Goal: Task Accomplishment & Management: Manage account settings

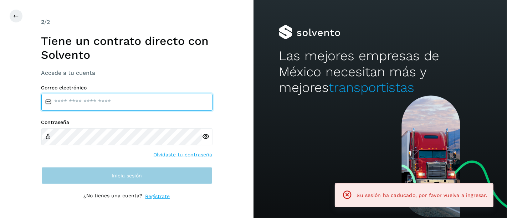
type input "**********"
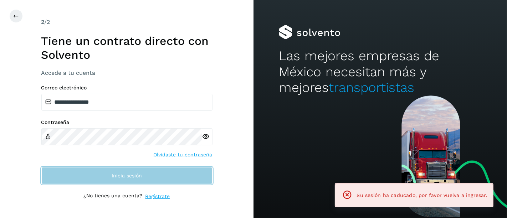
click at [103, 174] on button "Inicia sesión" at bounding box center [126, 175] width 171 height 17
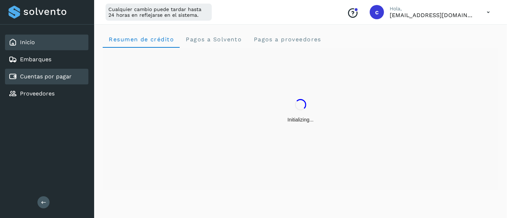
click at [60, 77] on link "Cuentas por pagar" at bounding box center [46, 76] width 52 height 7
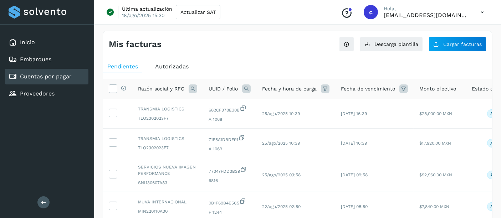
click at [242, 86] on icon at bounding box center [246, 88] width 9 height 9
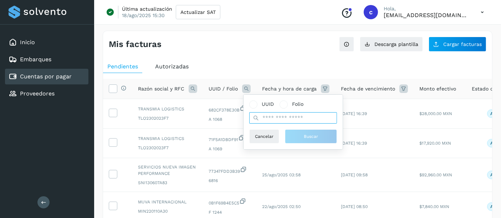
click at [267, 114] on input "text" at bounding box center [293, 117] width 88 height 11
paste input "**********"
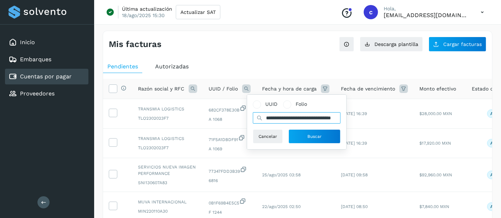
scroll to position [0, 26]
type input "**********"
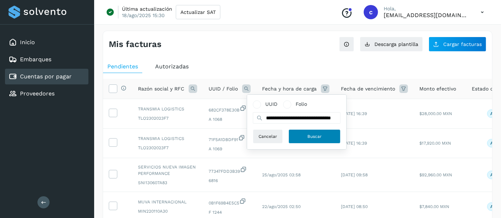
click at [314, 134] on span "Buscar" at bounding box center [314, 136] width 14 height 6
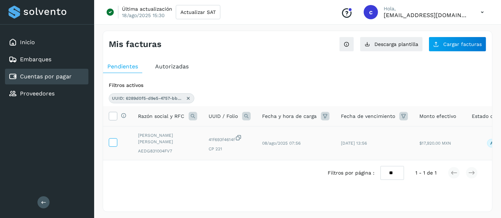
click at [112, 142] on icon at bounding box center [112, 141] width 7 height 7
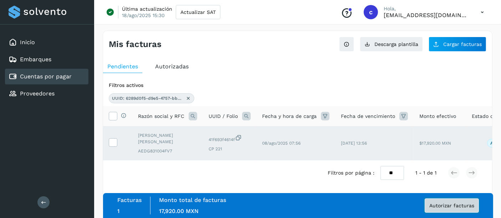
click at [445, 208] on span "Autorizar facturas" at bounding box center [451, 205] width 45 height 5
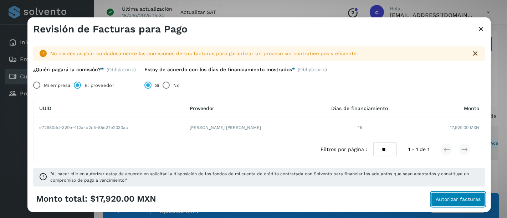
click at [447, 198] on span "Autorizar facturas" at bounding box center [458, 199] width 45 height 5
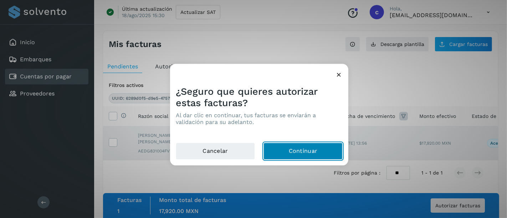
click at [289, 153] on button "Continuar" at bounding box center [302, 151] width 79 height 17
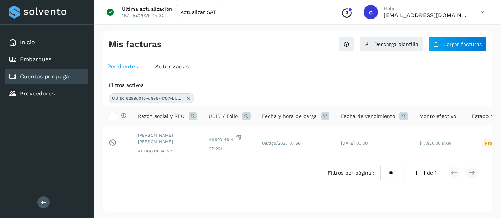
click at [188, 96] on icon at bounding box center [188, 99] width 6 height 6
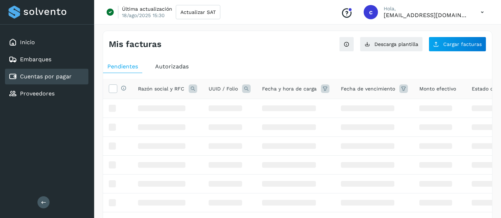
click at [244, 88] on icon at bounding box center [246, 88] width 9 height 9
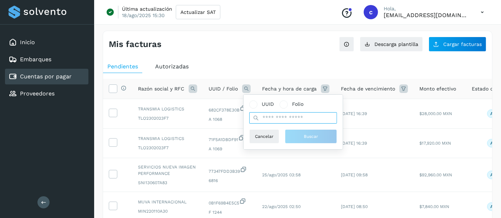
click at [274, 121] on input "text" at bounding box center [293, 117] width 88 height 11
paste input "**********"
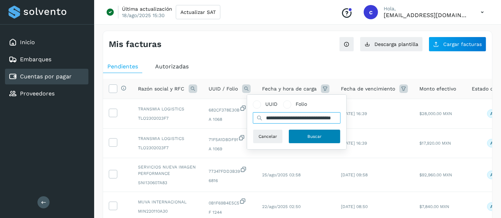
type input "**********"
click at [299, 133] on button "Buscar" at bounding box center [314, 136] width 52 height 14
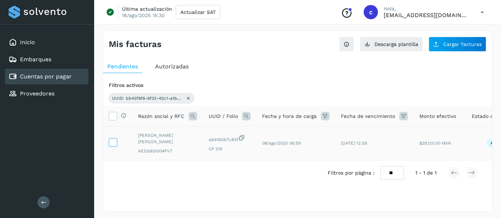
click at [114, 139] on icon at bounding box center [112, 141] width 7 height 7
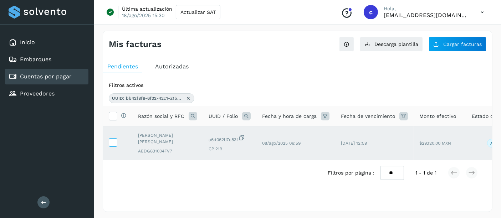
click at [114, 139] on icon at bounding box center [112, 141] width 7 height 7
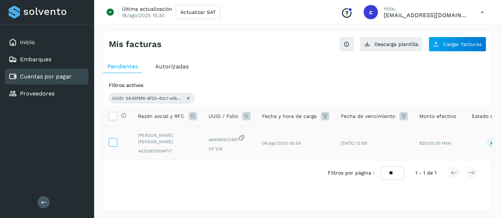
click at [109, 140] on icon at bounding box center [112, 141] width 7 height 7
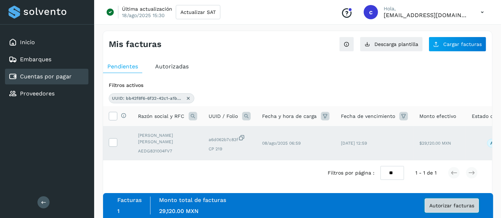
click at [435, 202] on button "Autorizar facturas" at bounding box center [451, 206] width 54 height 14
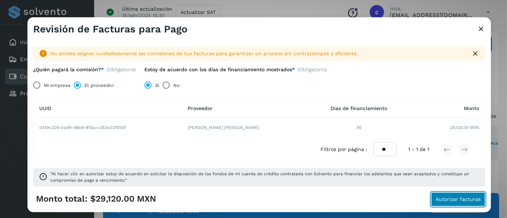
click at [477, 201] on span "Autorizar facturas" at bounding box center [458, 199] width 45 height 5
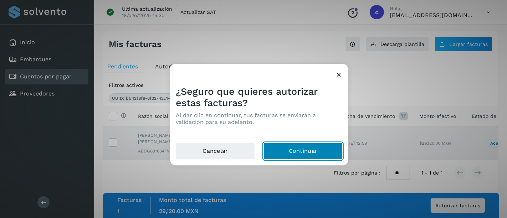
click at [292, 155] on button "Continuar" at bounding box center [302, 151] width 79 height 17
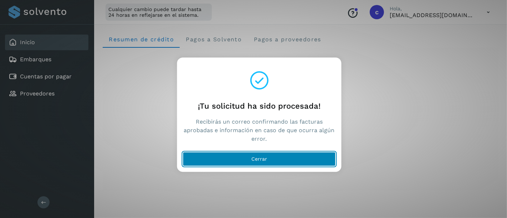
click at [228, 161] on button "Cerrar" at bounding box center [259, 159] width 153 height 14
click at [233, 161] on button "Cerrar" at bounding box center [259, 159] width 153 height 14
